Goal: Task Accomplishment & Management: Use online tool/utility

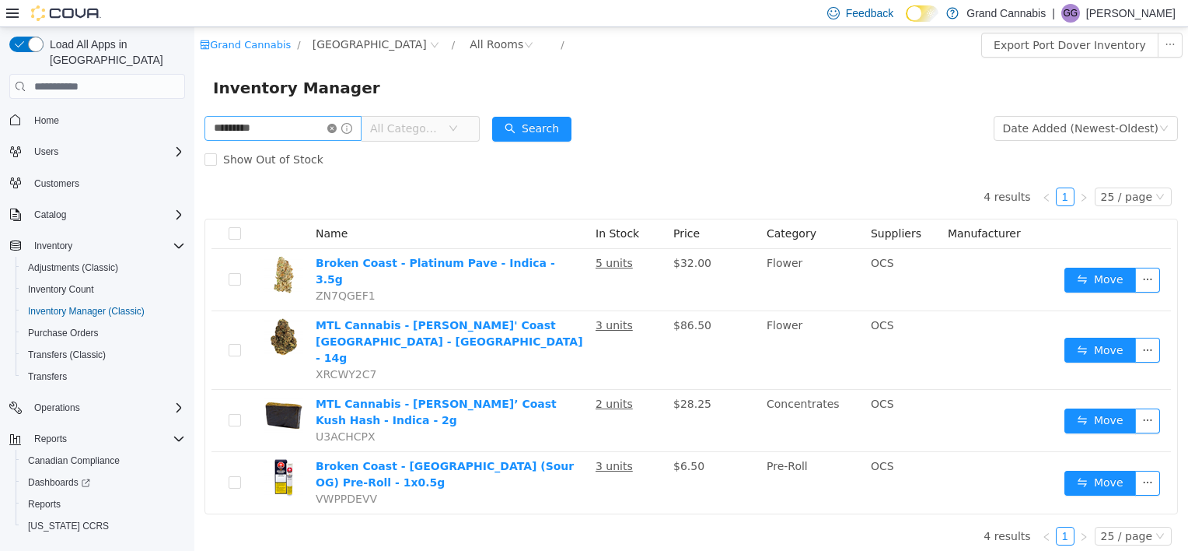
click at [337, 129] on icon "icon: close-circle" at bounding box center [331, 128] width 9 height 9
